Goal: Task Accomplishment & Management: Use online tool/utility

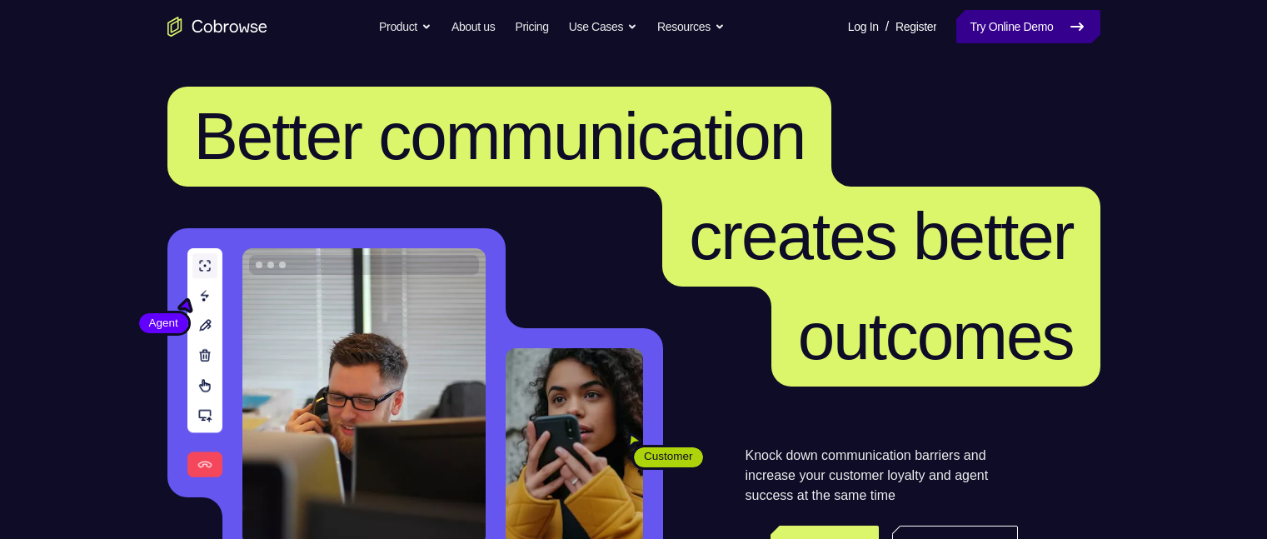
click at [977, 22] on link "Try Online Demo" at bounding box center [1027, 26] width 143 height 33
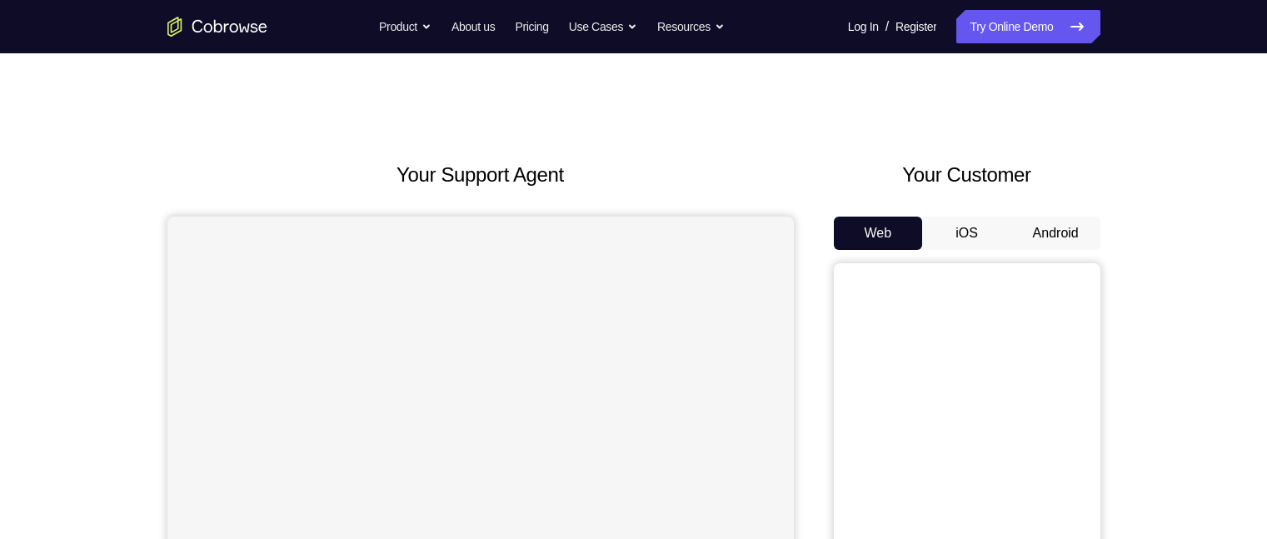
scroll to position [59, 0]
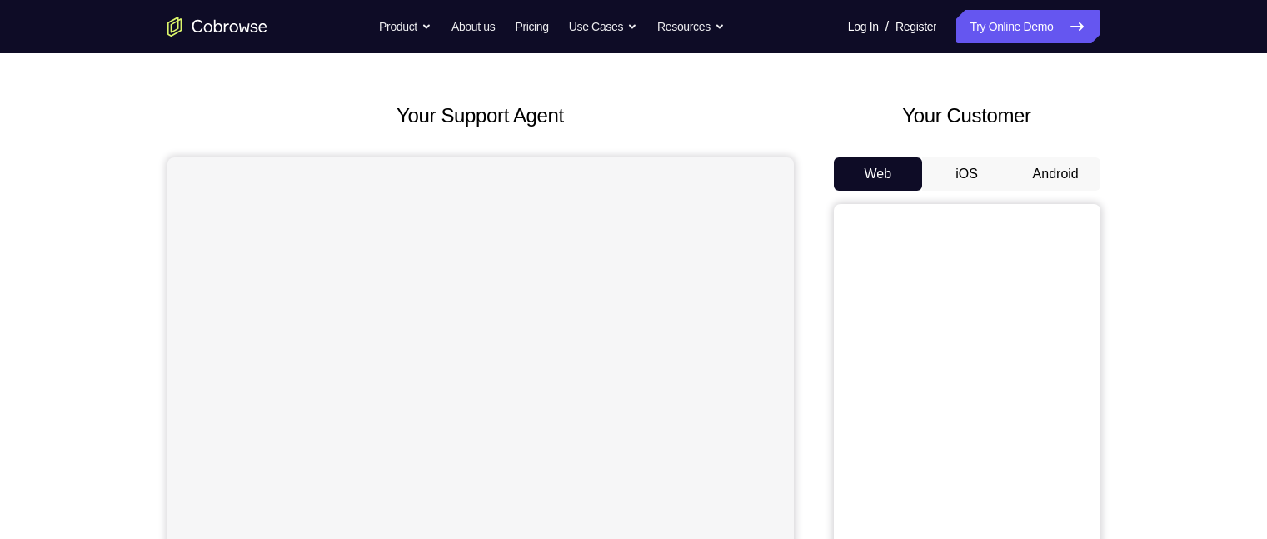
click at [1074, 166] on button "Android" at bounding box center [1055, 173] width 89 height 33
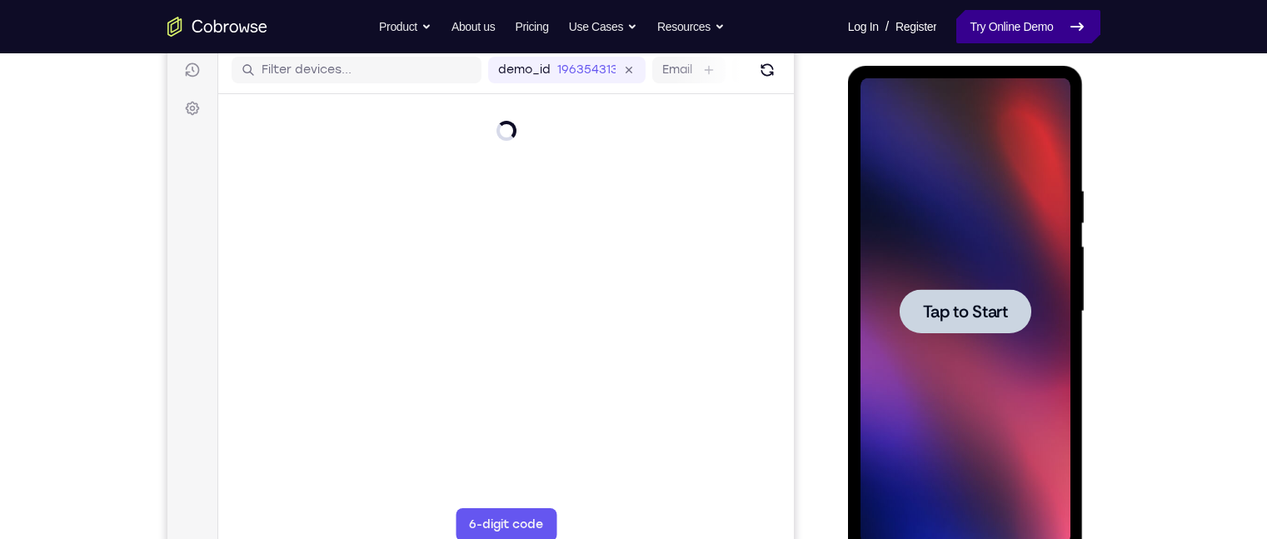
scroll to position [0, 0]
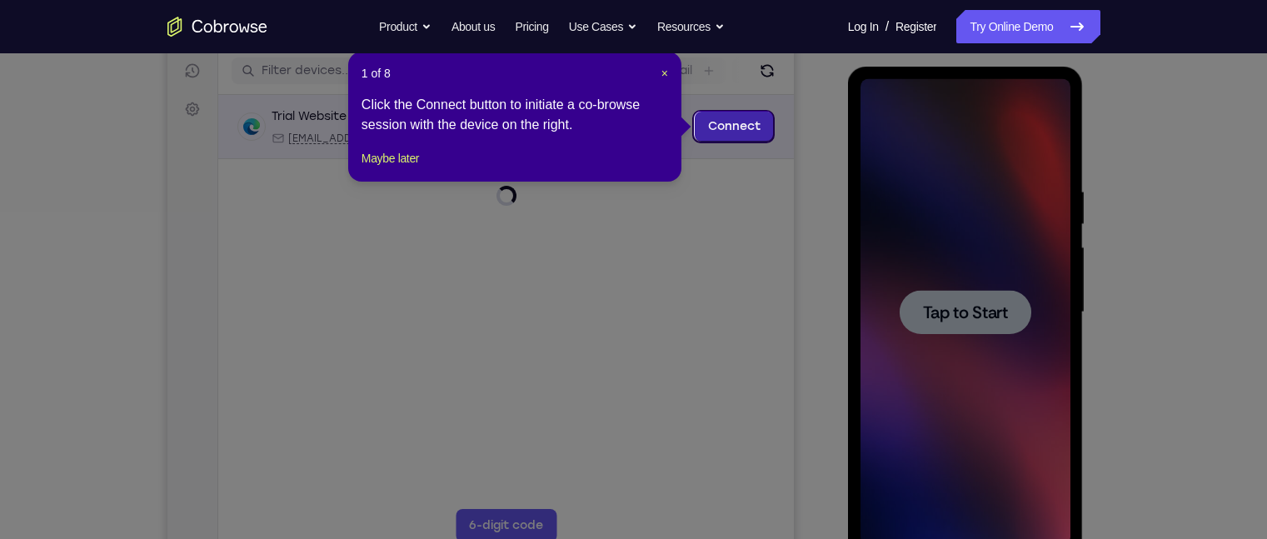
click at [713, 122] on link "Connect" at bounding box center [733, 127] width 79 height 30
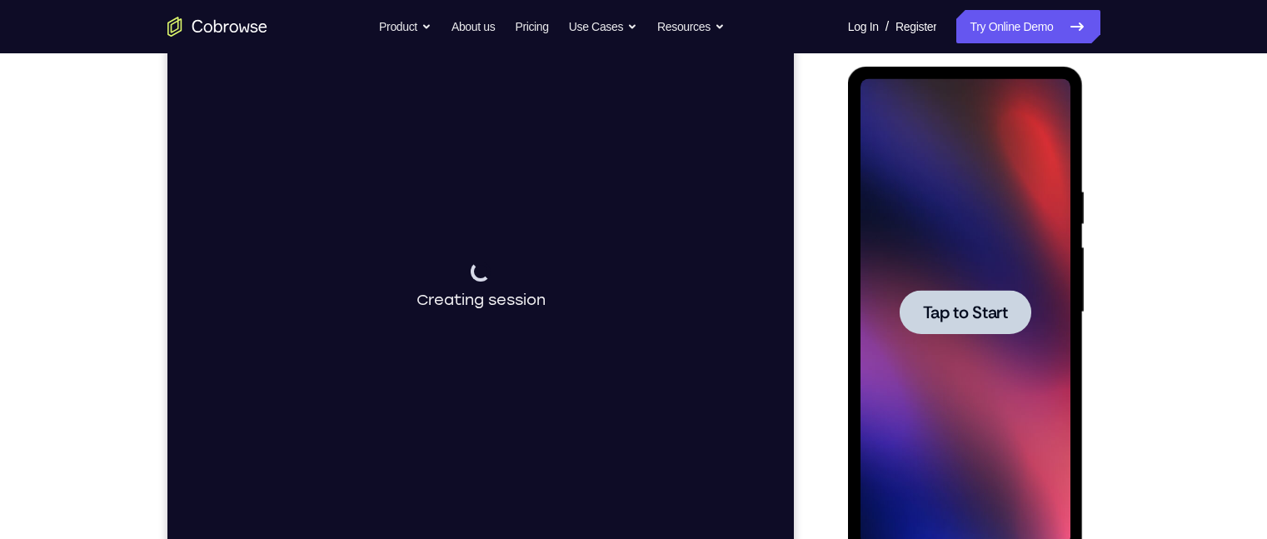
scroll to position [87, 0]
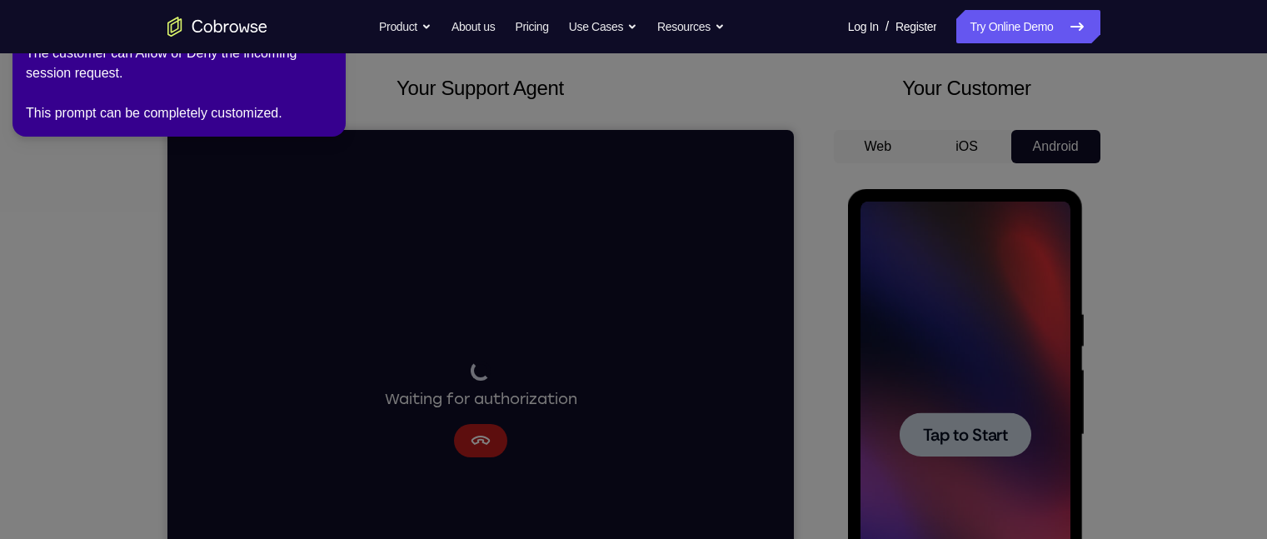
click at [478, 431] on icon at bounding box center [637, 265] width 1289 height 545
click at [485, 448] on icon at bounding box center [637, 265] width 1289 height 545
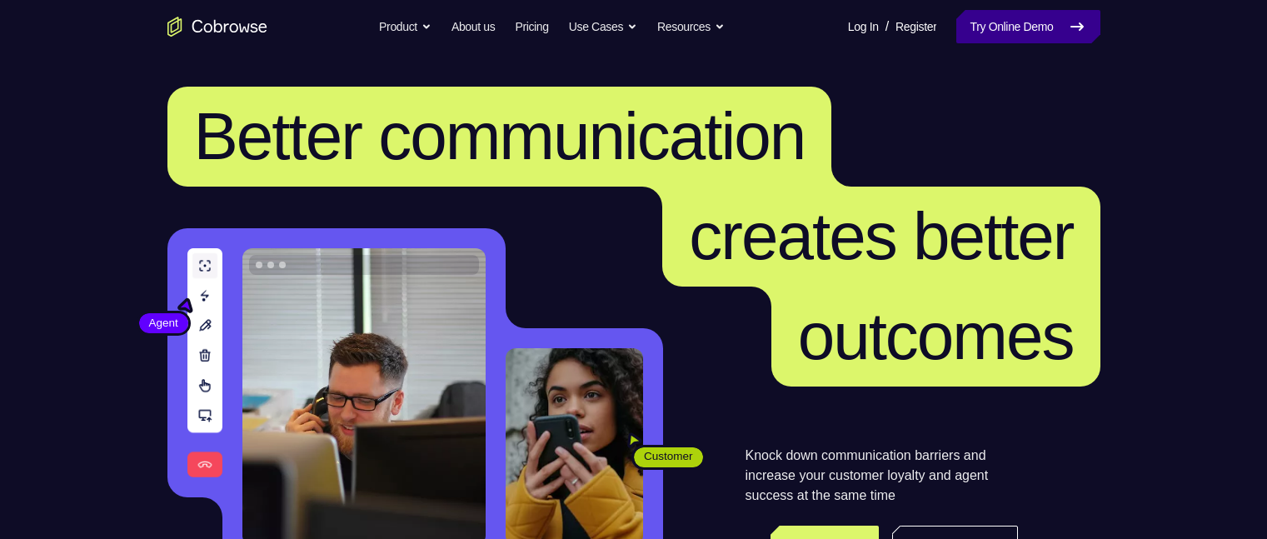
click at [998, 38] on link "Try Online Demo" at bounding box center [1027, 26] width 143 height 33
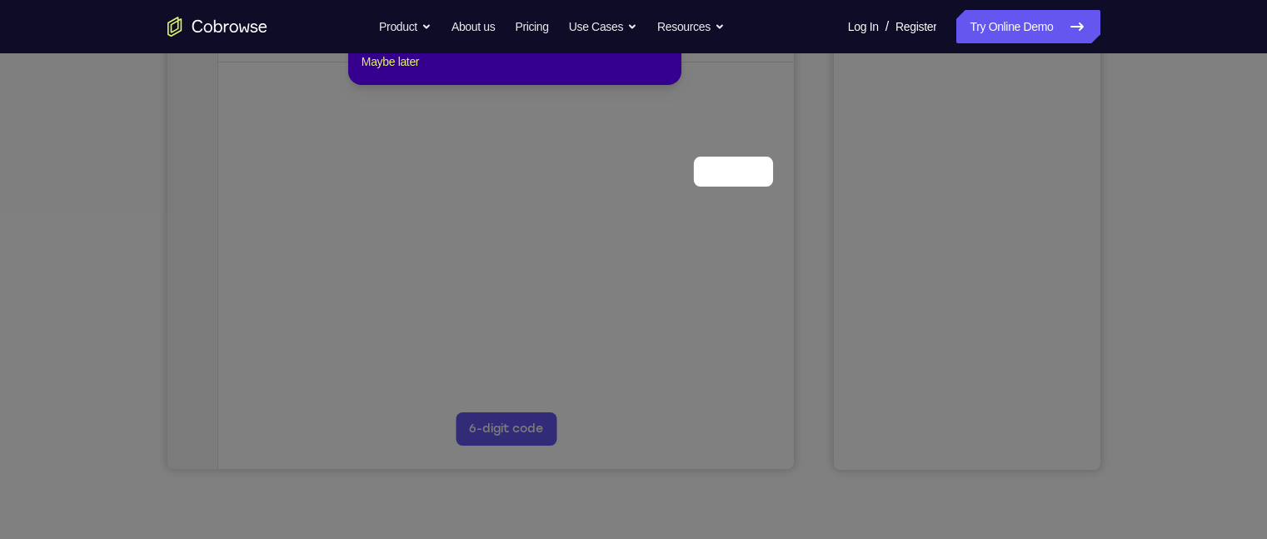
scroll to position [129, 0]
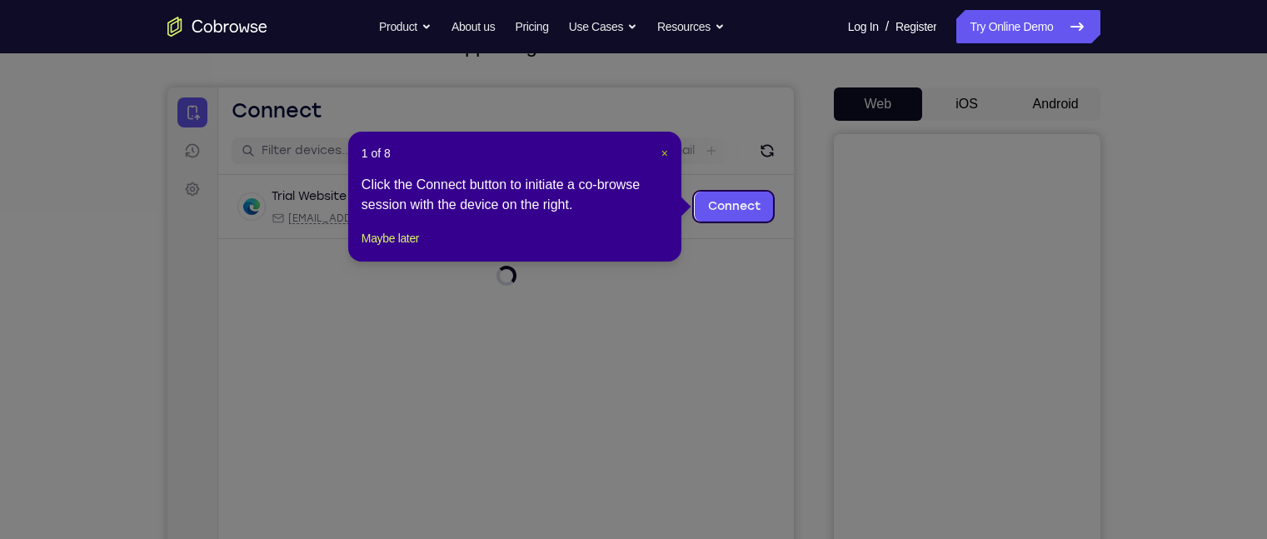
click at [661, 151] on span "×" at bounding box center [664, 153] width 7 height 13
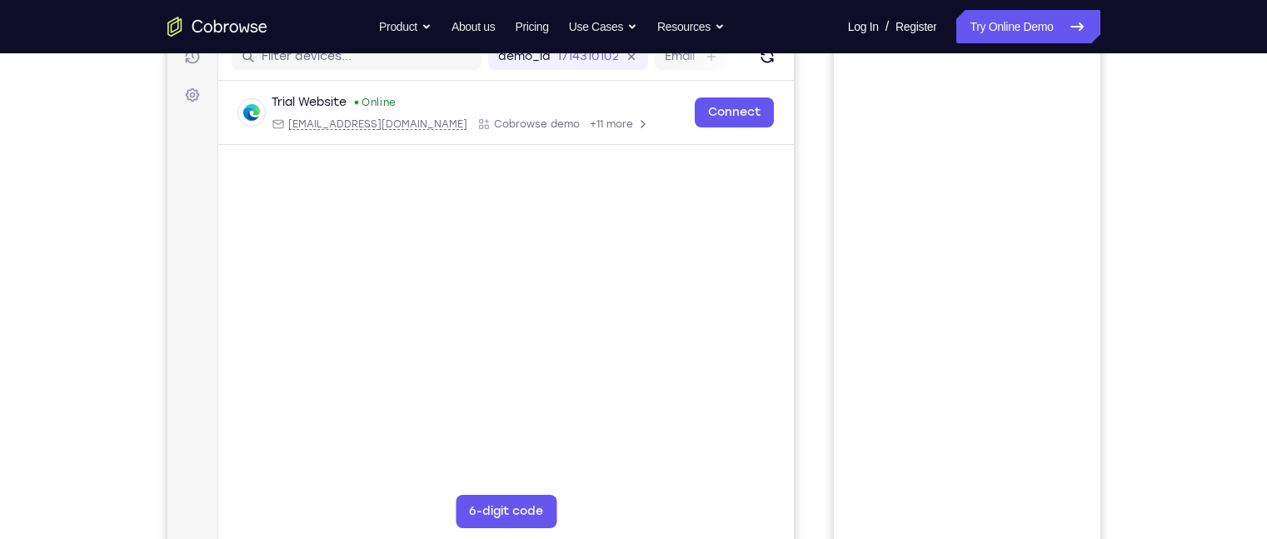
scroll to position [140, 0]
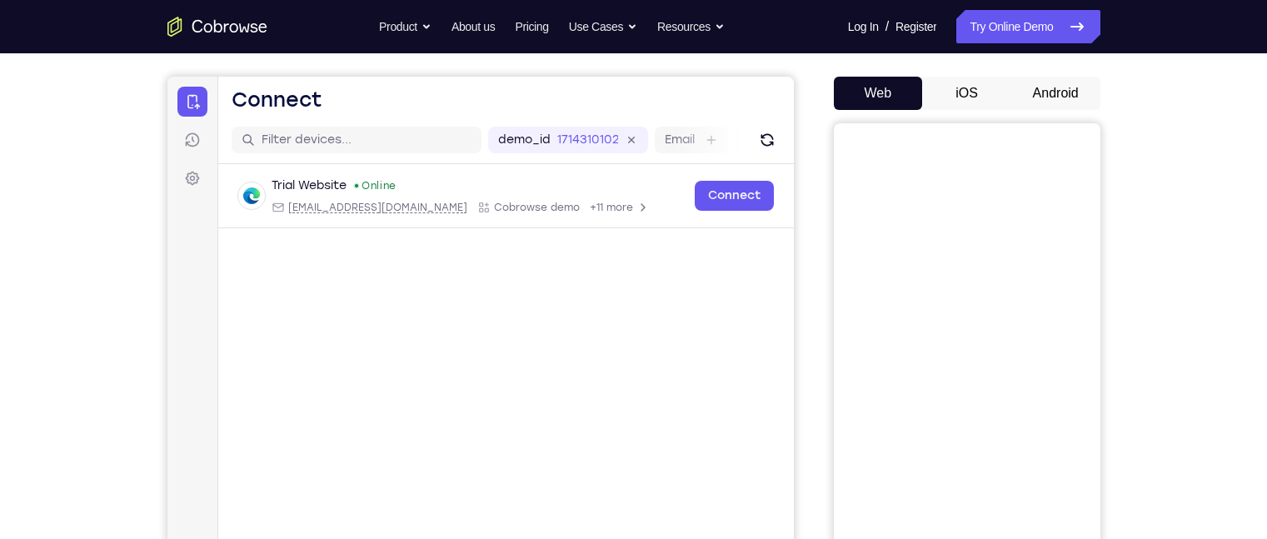
click at [948, 84] on button "iOS" at bounding box center [966, 93] width 89 height 33
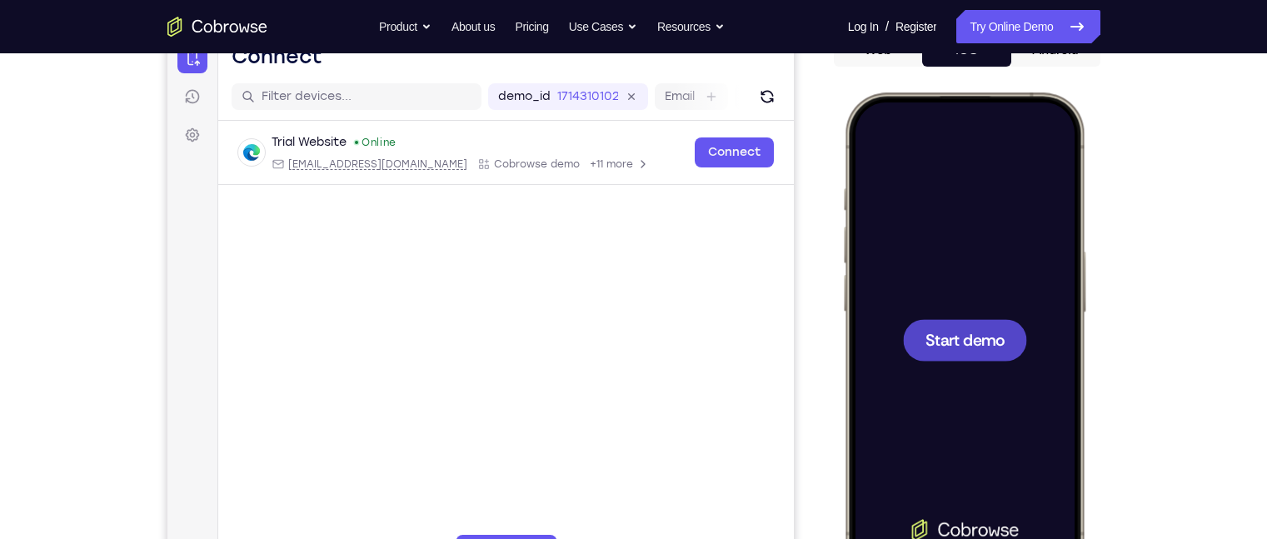
scroll to position [179, 0]
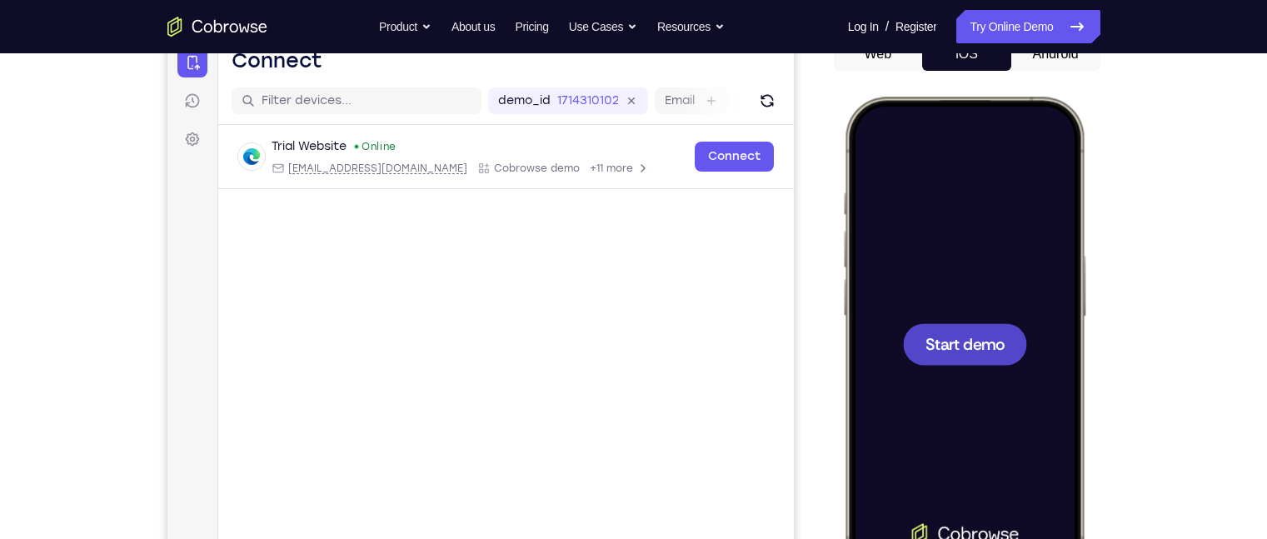
click at [939, 339] on span "Start demo" at bounding box center [963, 344] width 79 height 16
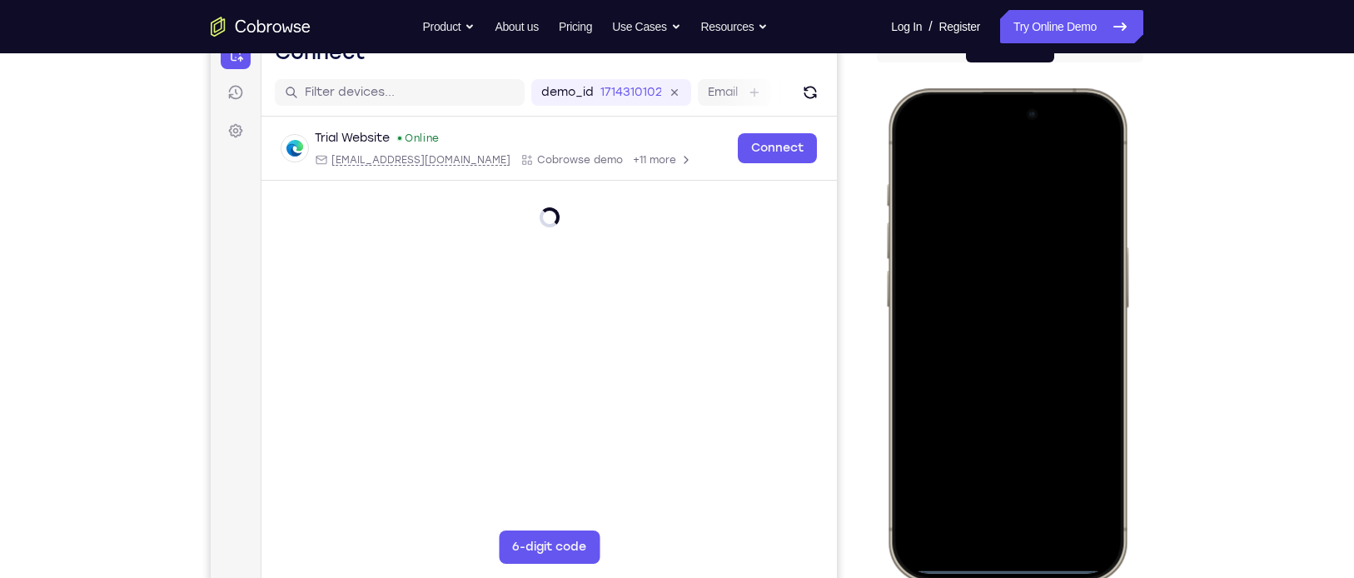
scroll to position [211, 0]
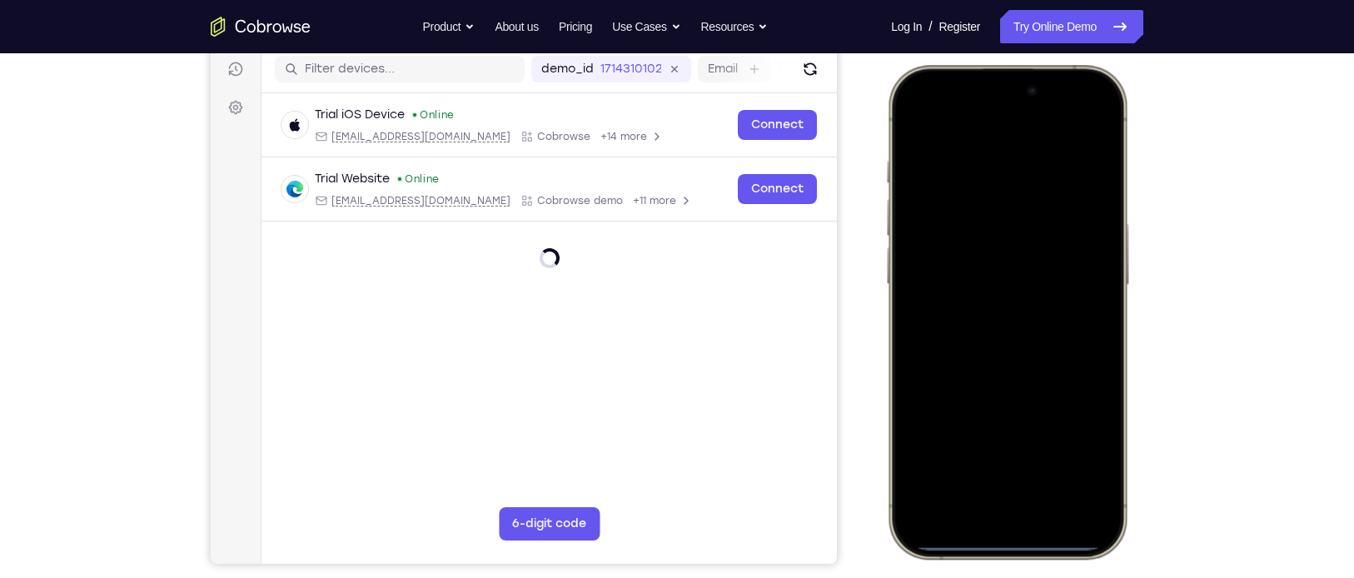
drag, startPoint x: 1000, startPoint y: 532, endPoint x: 968, endPoint y: 292, distance: 241.9
click at [968, 292] on div at bounding box center [1007, 311] width 219 height 475
drag, startPoint x: 1010, startPoint y: 126, endPoint x: 1076, endPoint y: 460, distance: 340.3
click at [1076, 460] on div at bounding box center [1007, 311] width 219 height 475
drag, startPoint x: 949, startPoint y: 339, endPoint x: 1087, endPoint y: 315, distance: 139.5
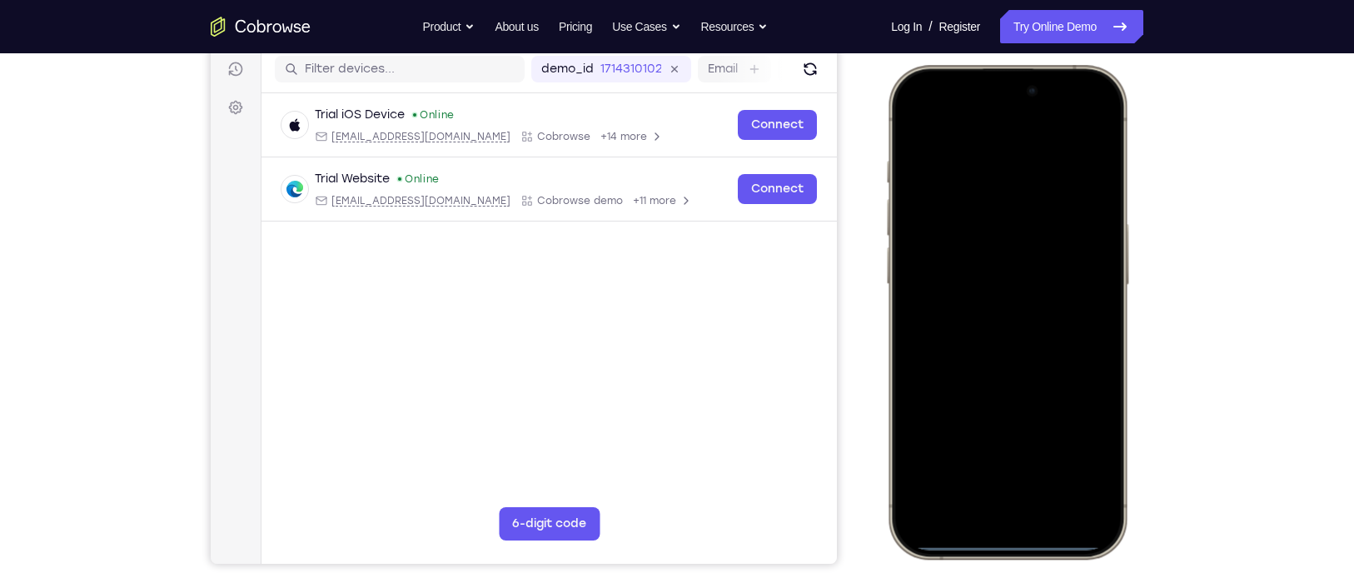
click at [1087, 315] on div at bounding box center [1007, 311] width 219 height 475
drag, startPoint x: 991, startPoint y: 539, endPoint x: 1113, endPoint y: 531, distance: 122.6
click at [1113, 531] on div at bounding box center [1007, 311] width 219 height 475
click at [1073, 142] on div at bounding box center [1007, 311] width 219 height 475
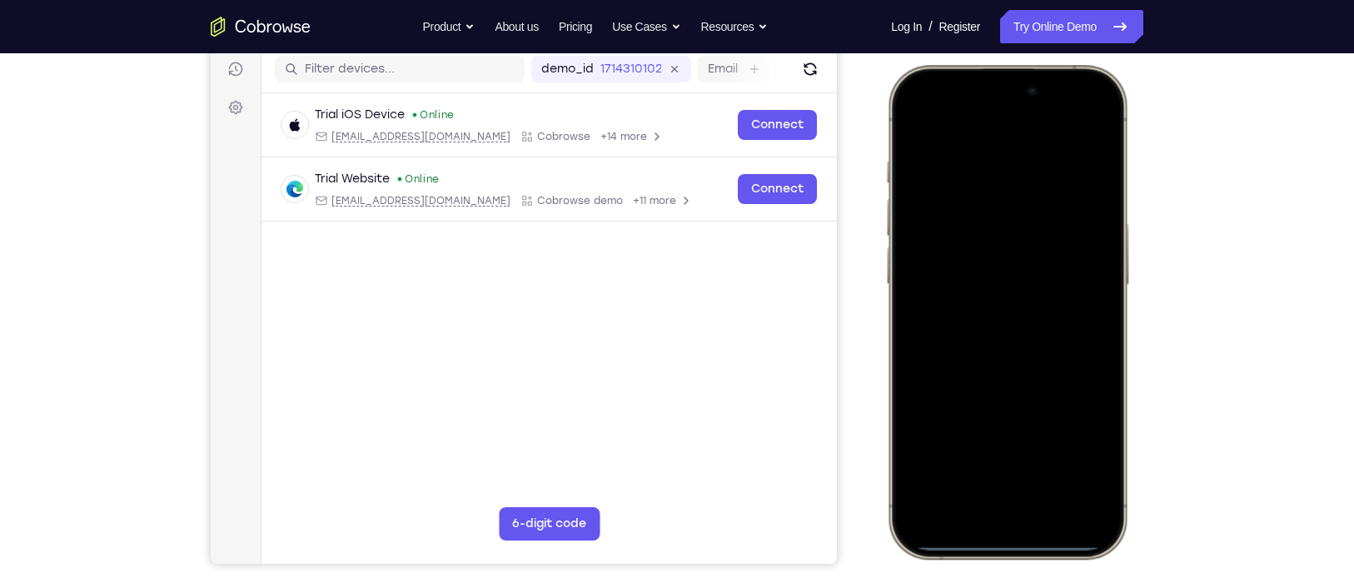
drag, startPoint x: 1073, startPoint y: 142, endPoint x: 1126, endPoint y: 135, distance: 52.9
click at [1126, 135] on div at bounding box center [1007, 312] width 245 height 495
drag, startPoint x: 981, startPoint y: 538, endPoint x: 971, endPoint y: -1, distance: 538.9
click at [971, 65] on html "Online web based iOS Simulators and Android Emulators. Run iPhone, iPad, Mobile…" at bounding box center [1010, 315] width 250 height 500
drag, startPoint x: 998, startPoint y: 126, endPoint x: 1072, endPoint y: 480, distance: 362.2
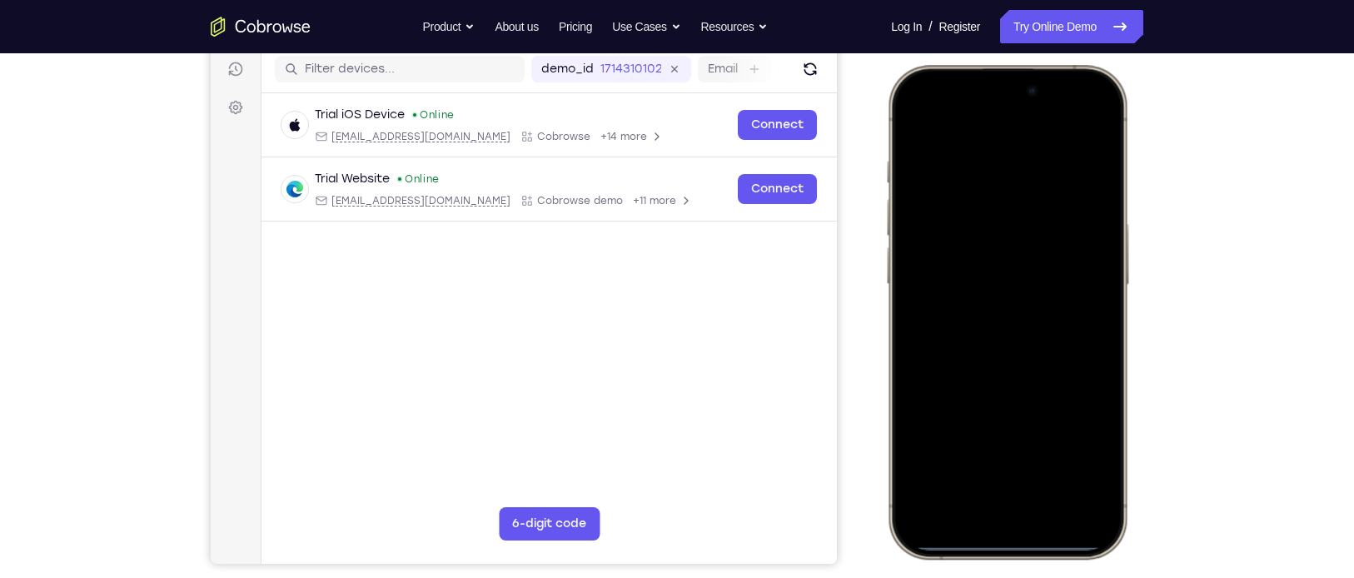
click at [1072, 480] on div at bounding box center [1007, 311] width 219 height 475
drag, startPoint x: 1073, startPoint y: 158, endPoint x: 1126, endPoint y: 545, distance: 390.0
click at [1126, 538] on div at bounding box center [1007, 312] width 245 height 495
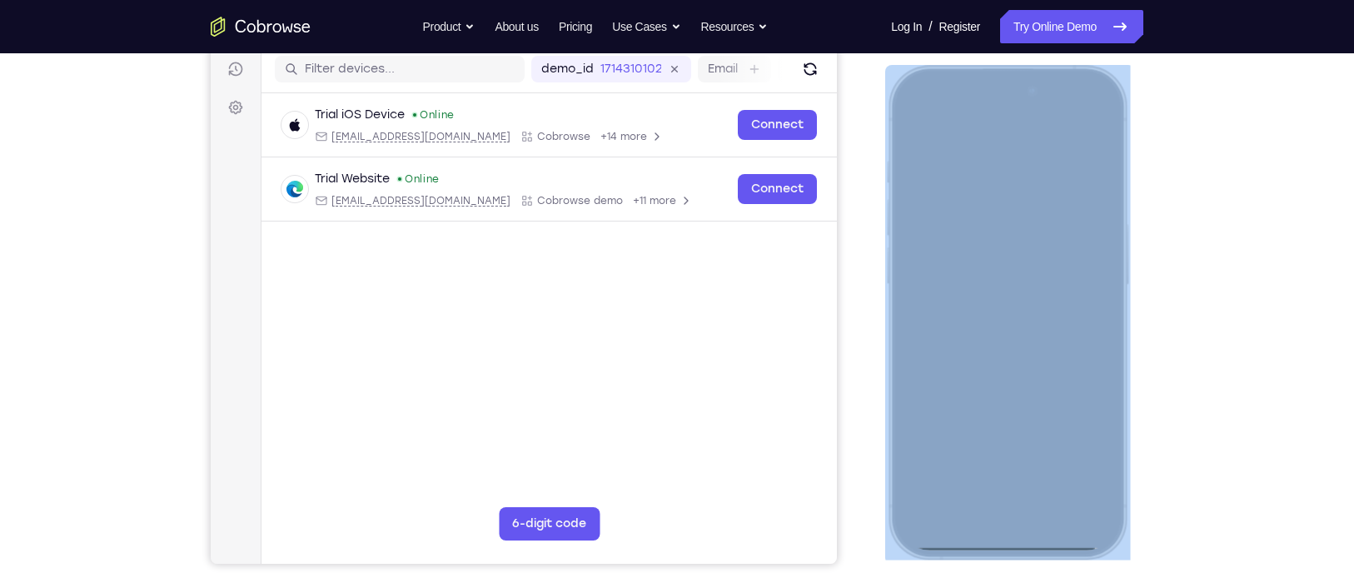
drag, startPoint x: 1046, startPoint y: 67, endPoint x: 1051, endPoint y: 92, distance: 25.5
click at [1051, 92] on div at bounding box center [1007, 312] width 245 height 495
click at [1051, 92] on div at bounding box center [1007, 311] width 219 height 475
click at [1005, 514] on div at bounding box center [1007, 311] width 219 height 475
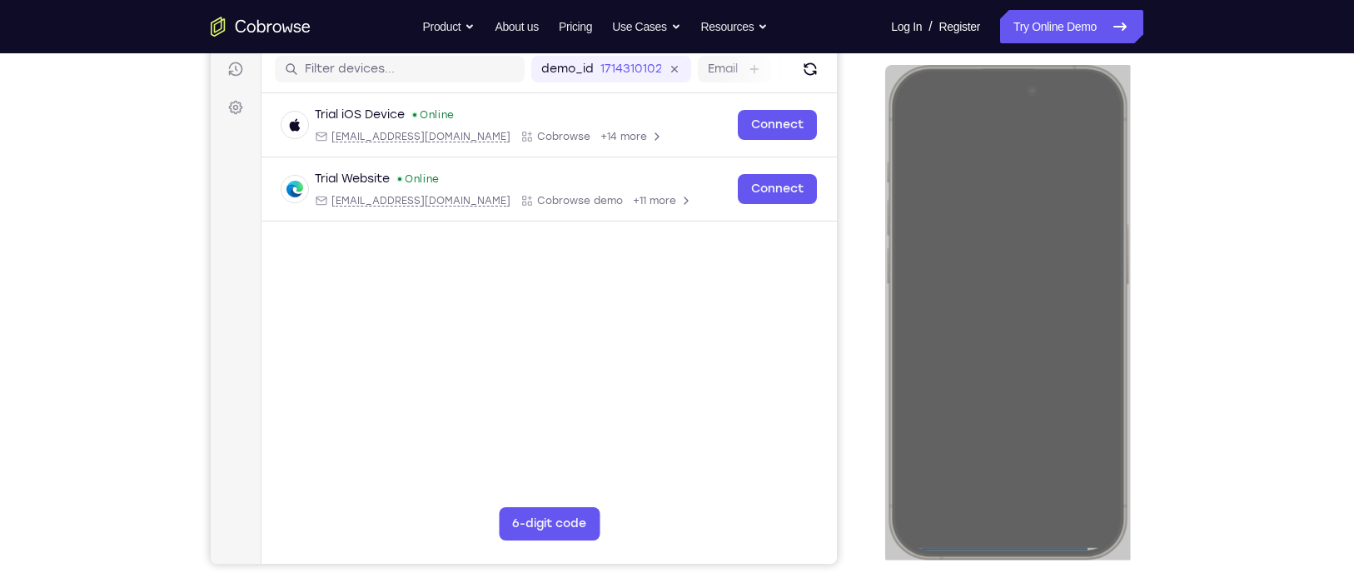
click at [1175, 276] on div "Your Support Agent Your Customer Web iOS Android Next Steps We’d be happy to gi…" at bounding box center [677, 392] width 1066 height 1098
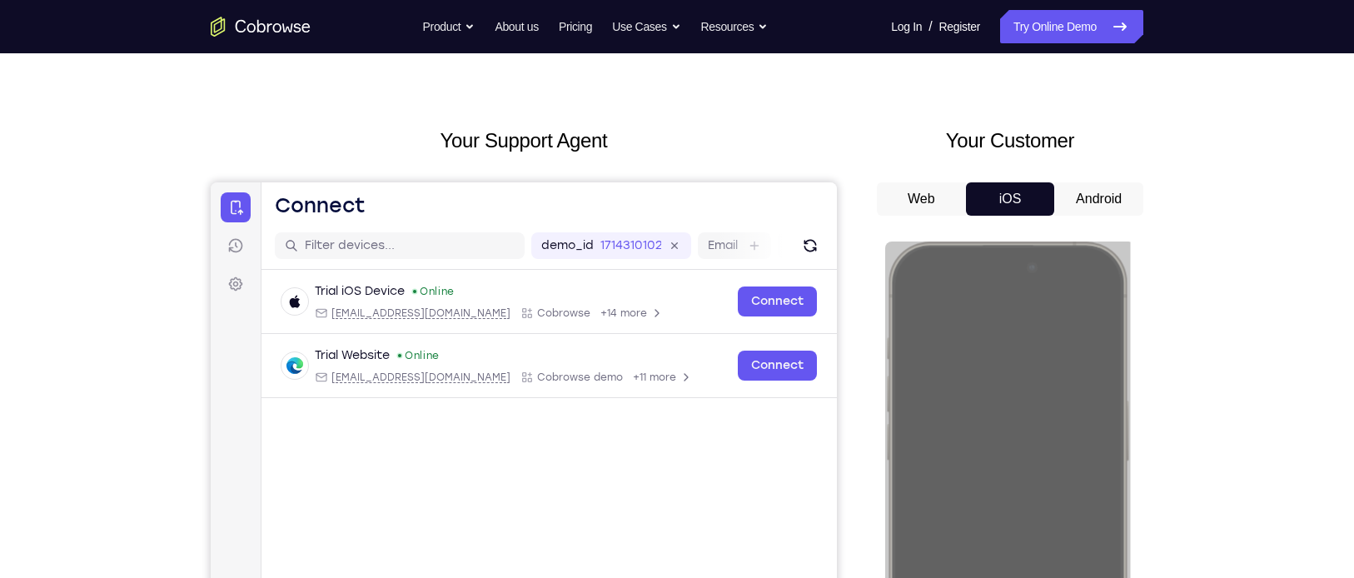
click at [1091, 197] on button "Android" at bounding box center [1098, 198] width 89 height 33
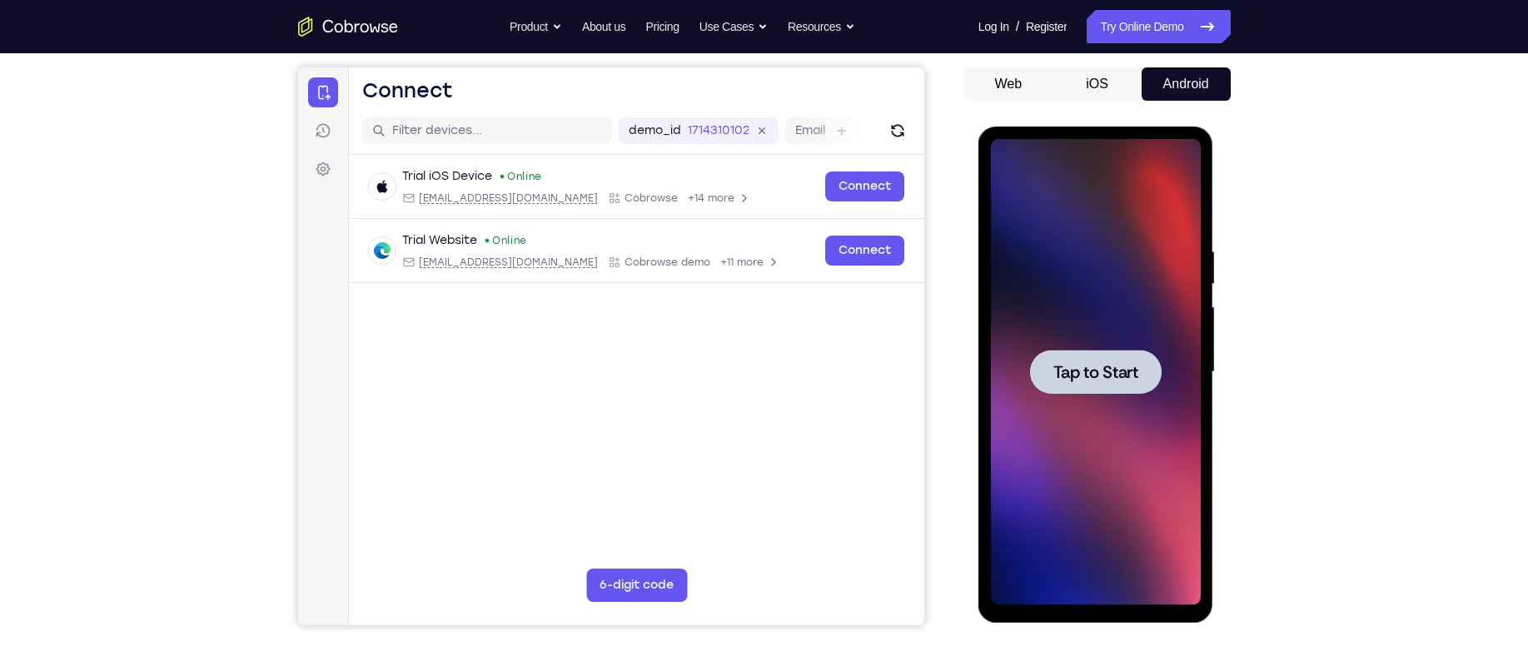
scroll to position [162, 0]
